Goal: Information Seeking & Learning: Learn about a topic

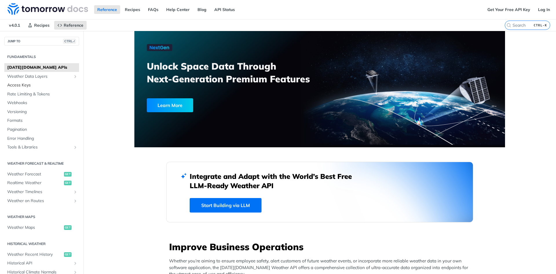
click at [54, 83] on span "Access Keys" at bounding box center [42, 85] width 70 height 6
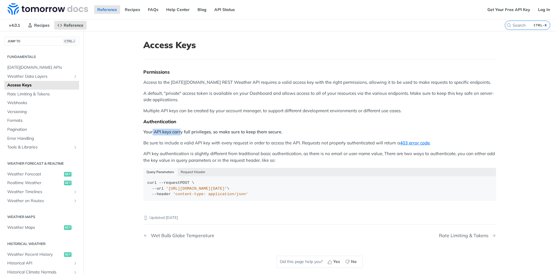
drag, startPoint x: 151, startPoint y: 134, endPoint x: 178, endPoint y: 129, distance: 27.6
click at [178, 129] on strong "Your API keys carry full privileges, so make sure to keep them secure." at bounding box center [212, 131] width 139 height 5
click at [183, 143] on p "Be sure to include a valid API key with every request in order to access the AP…" at bounding box center [319, 143] width 353 height 7
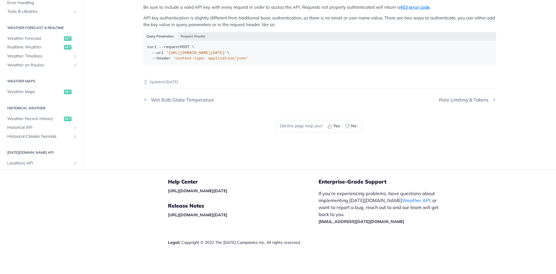
scroll to position [49, 0]
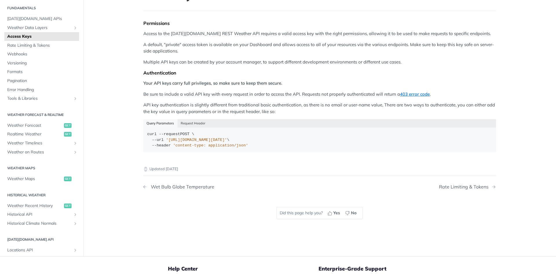
click at [202, 188] on div "Wet Bulb Globe Temperature" at bounding box center [181, 186] width 66 height 5
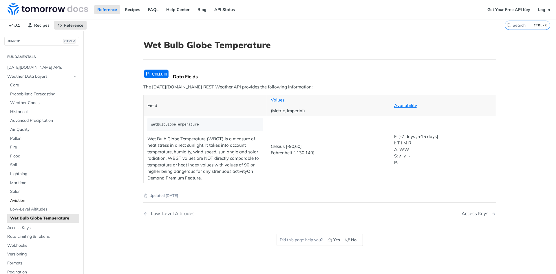
click at [30, 199] on span "Aviation" at bounding box center [43, 200] width 67 height 6
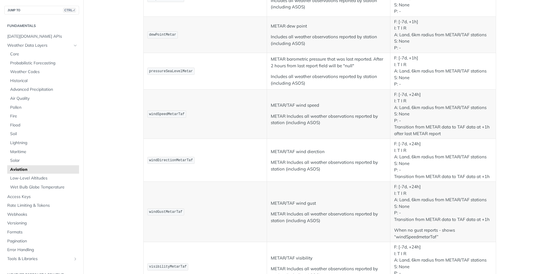
scroll to position [174, 0]
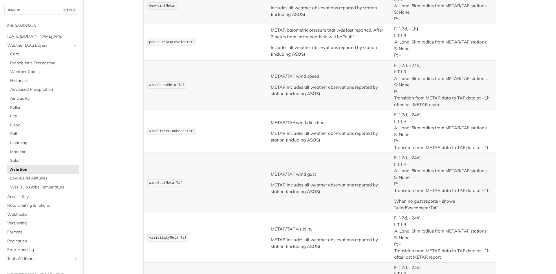
click at [440, 143] on p "F: [-7d, +24h] I: T I R A: Land, 6km radius from METAR/TAF stations S: None P: …" at bounding box center [443, 130] width 98 height 39
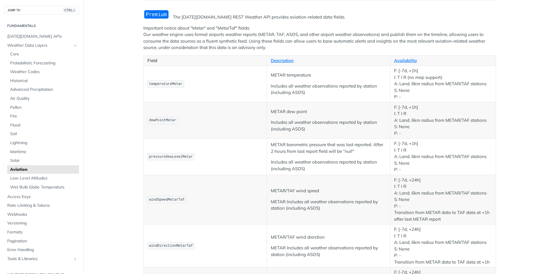
scroll to position [0, 0]
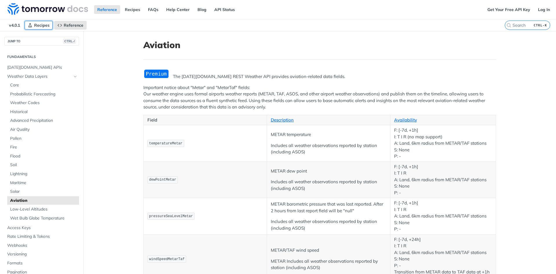
click at [35, 27] on span "Recipes" at bounding box center [41, 25] width 15 height 5
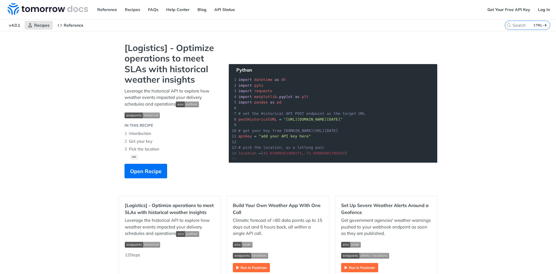
click at [17, 24] on span "v4.0.1" at bounding box center [14, 25] width 17 height 9
click at [13, 25] on span "v4.0.1" at bounding box center [14, 25] width 17 height 9
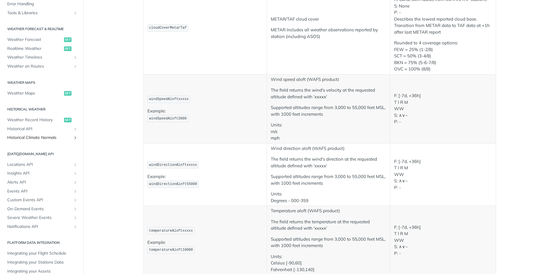
scroll to position [253, 0]
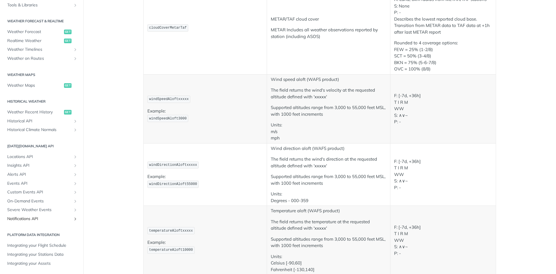
click at [34, 220] on span "Notifications API" at bounding box center [39, 219] width 64 height 6
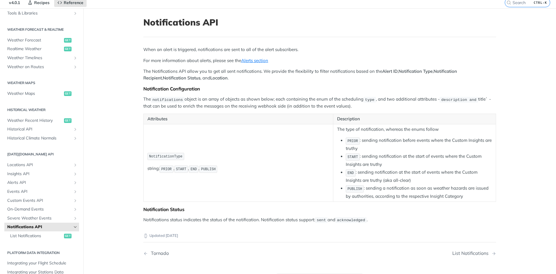
scroll to position [14, 0]
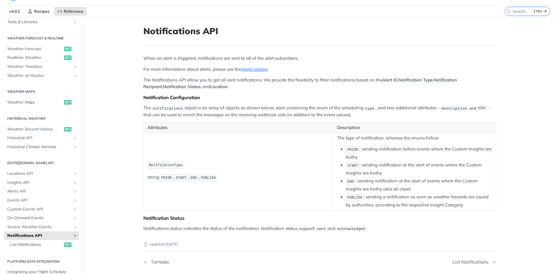
click at [238, 175] on p "string: PRIOR , START , END , PUBLISH" at bounding box center [238, 177] width 182 height 8
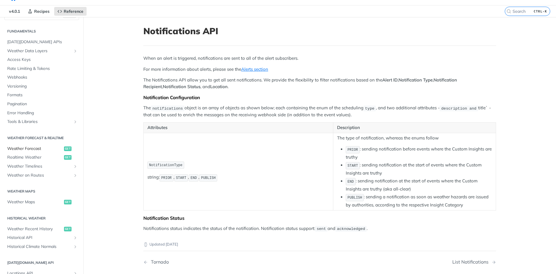
scroll to position [0, 0]
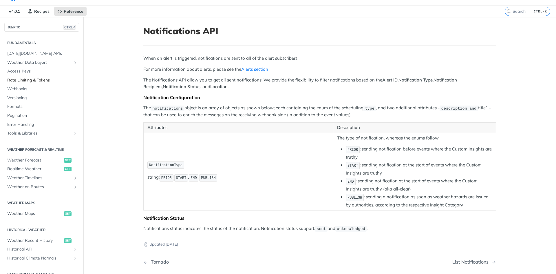
click at [39, 82] on span "Rate Limiting & Tokens" at bounding box center [42, 80] width 70 height 6
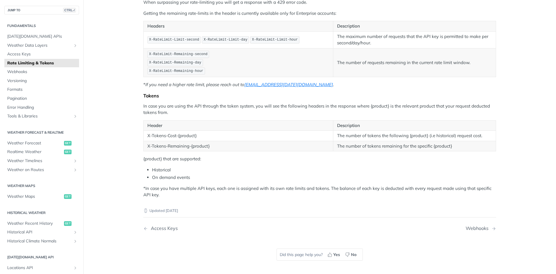
scroll to position [101, 0]
